Goal: Check status: Check status

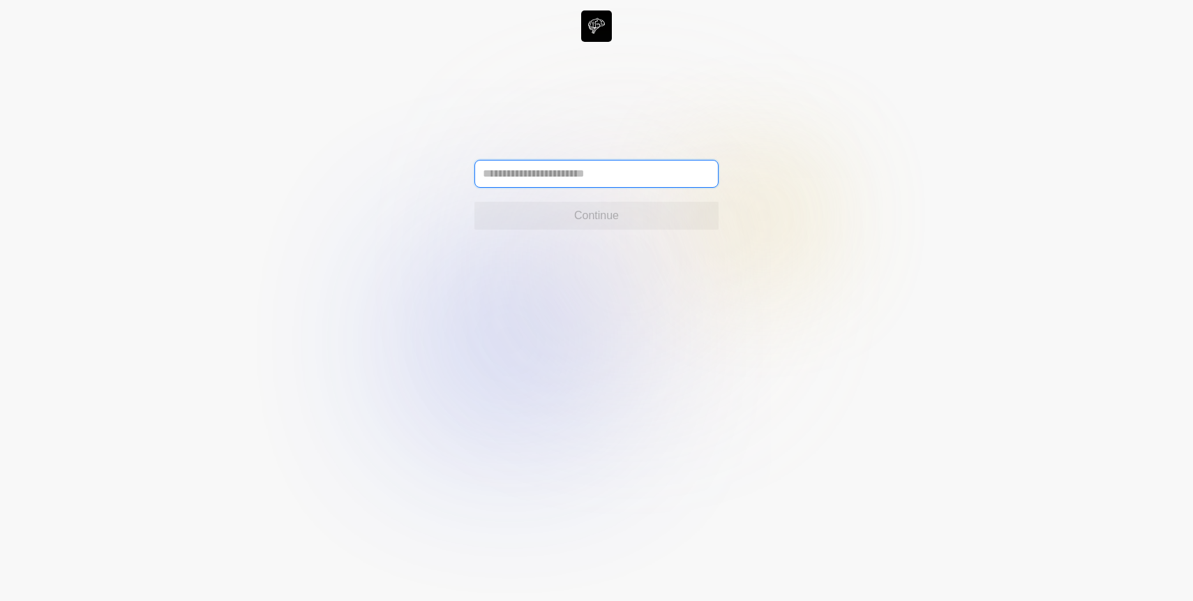
click at [510, 173] on input "text" at bounding box center [597, 174] width 244 height 28
click at [537, 174] on input "text" at bounding box center [597, 174] width 244 height 28
type input "**********"
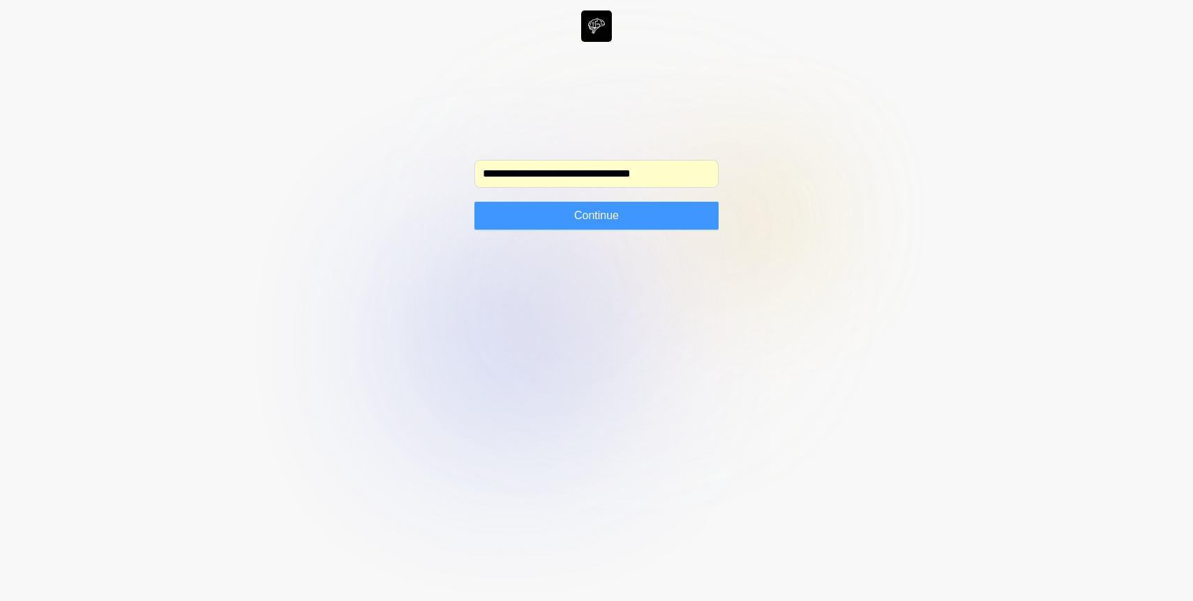
click at [551, 221] on button "Continue" at bounding box center [597, 216] width 244 height 28
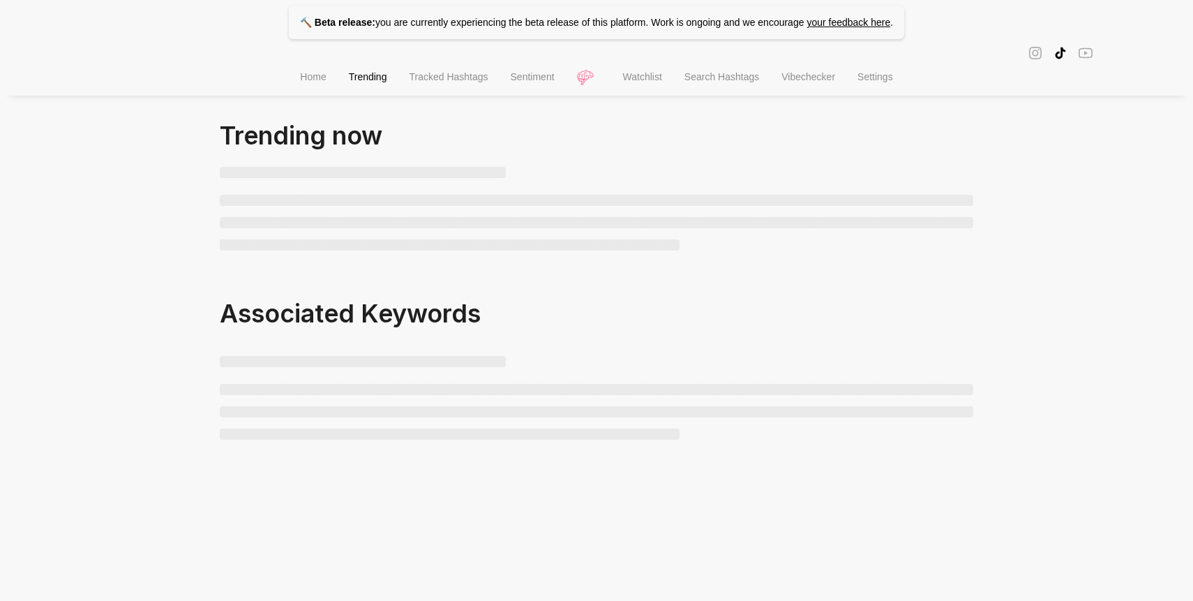
click at [633, 80] on span "Watchlist" at bounding box center [642, 76] width 39 height 11
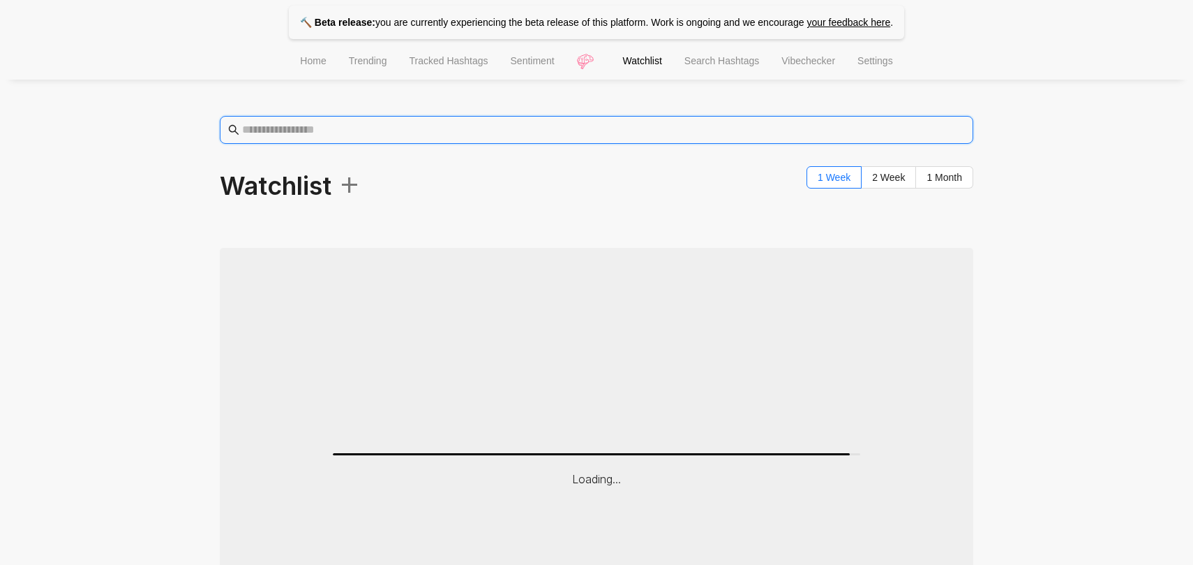
click at [401, 133] on input "text" at bounding box center [603, 129] width 723 height 17
type input "********"
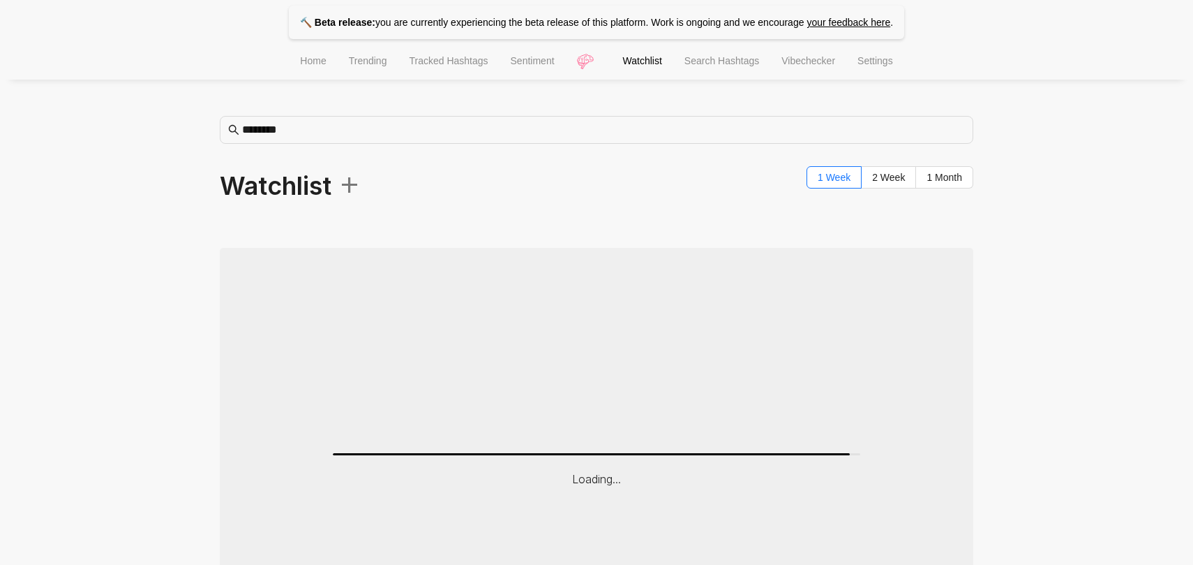
click at [645, 64] on span "Watchlist" at bounding box center [642, 60] width 39 height 11
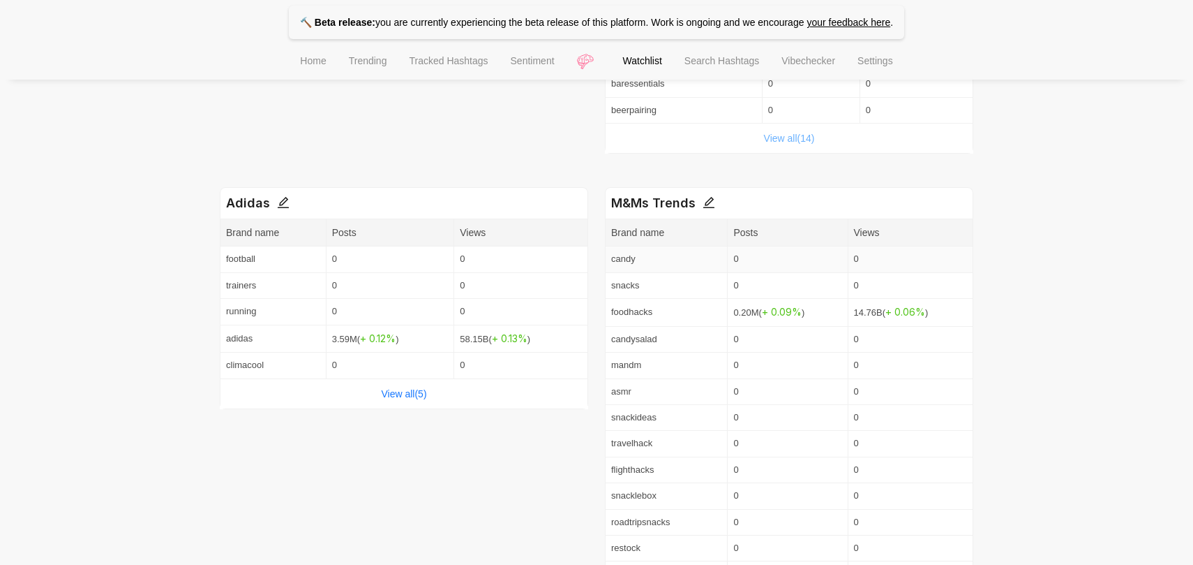
scroll to position [497, 0]
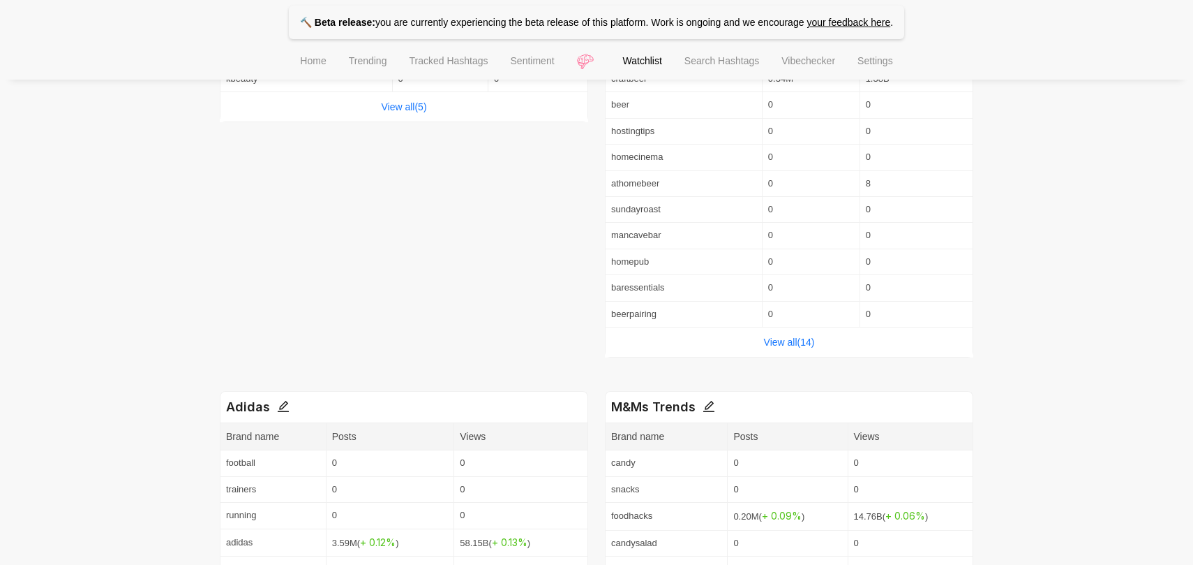
click at [789, 348] on div "View all( 14 )" at bounding box center [789, 341] width 367 height 29
click at [800, 343] on link "View all( 14 )" at bounding box center [789, 341] width 51 height 11
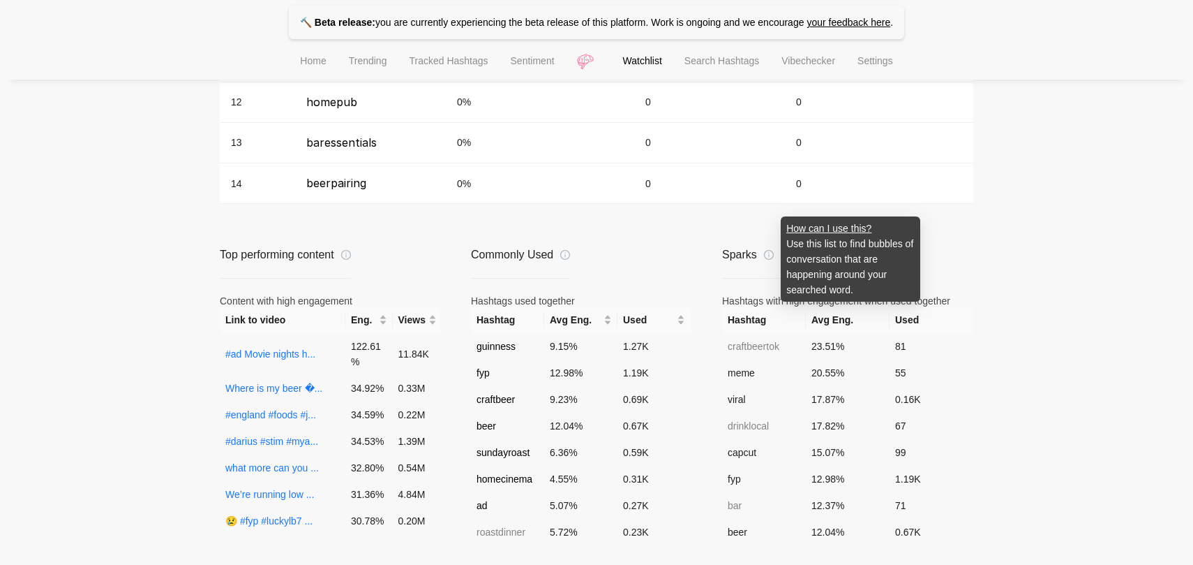
click at [766, 252] on icon "info-circle" at bounding box center [769, 255] width 10 height 10
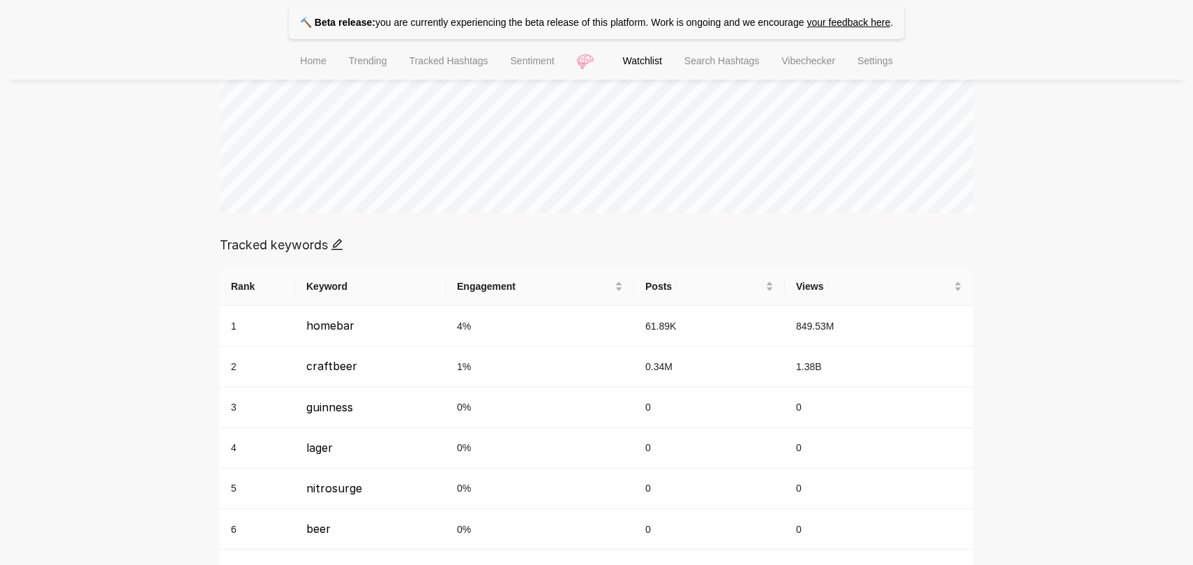
scroll to position [157, 0]
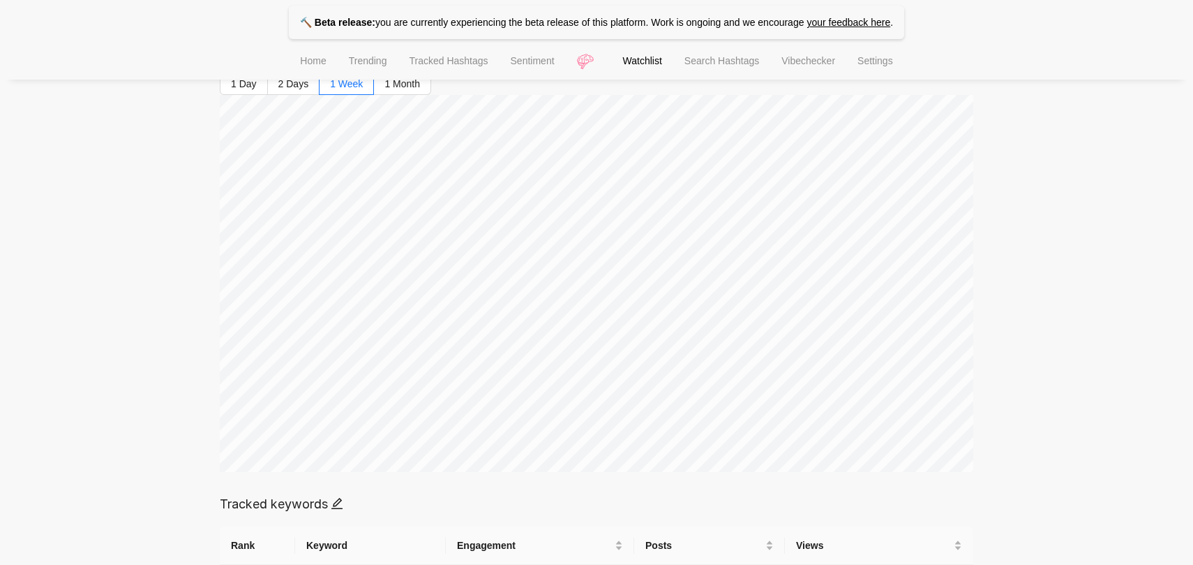
click at [301, 60] on span "Home" at bounding box center [313, 60] width 26 height 11
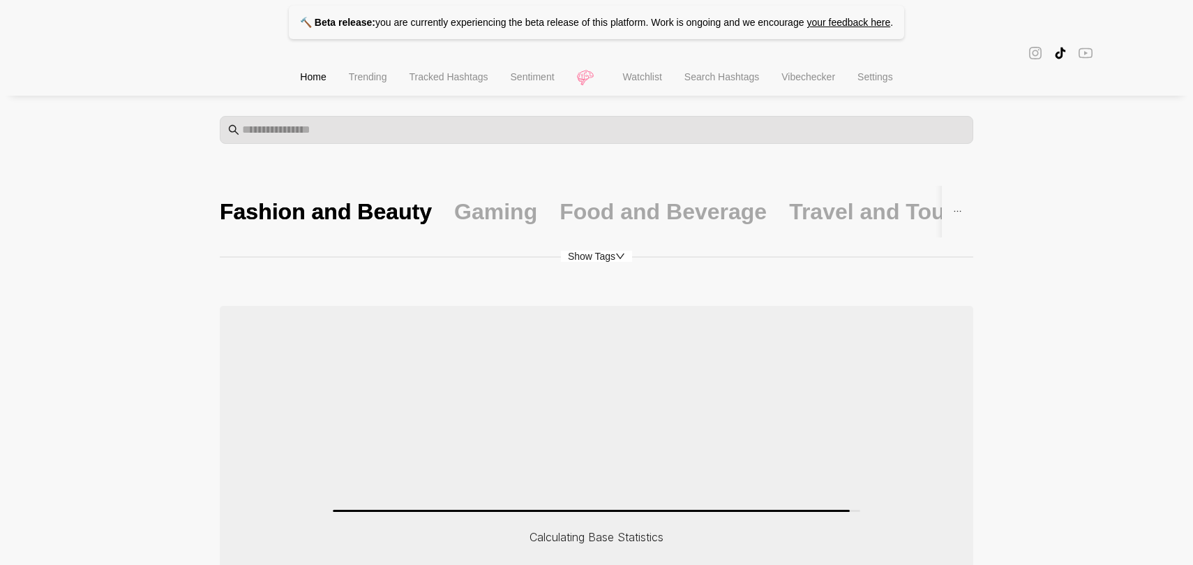
click at [583, 188] on div "Food and Beverage" at bounding box center [663, 212] width 207 height 52
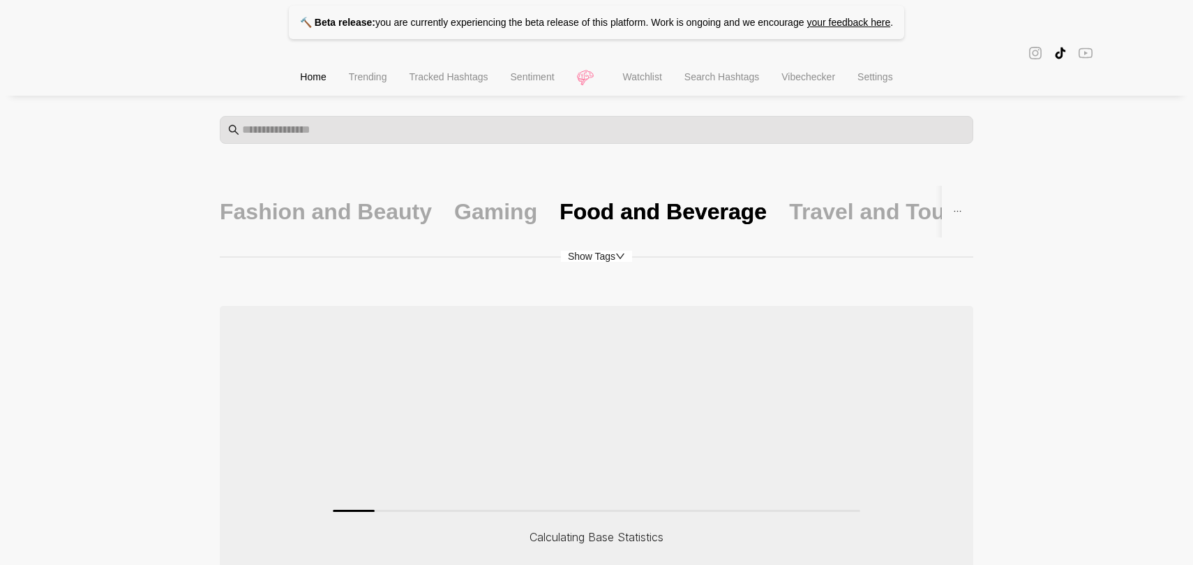
click at [573, 205] on div "Food and Beverage" at bounding box center [663, 211] width 207 height 29
